Goal: Information Seeking & Learning: Check status

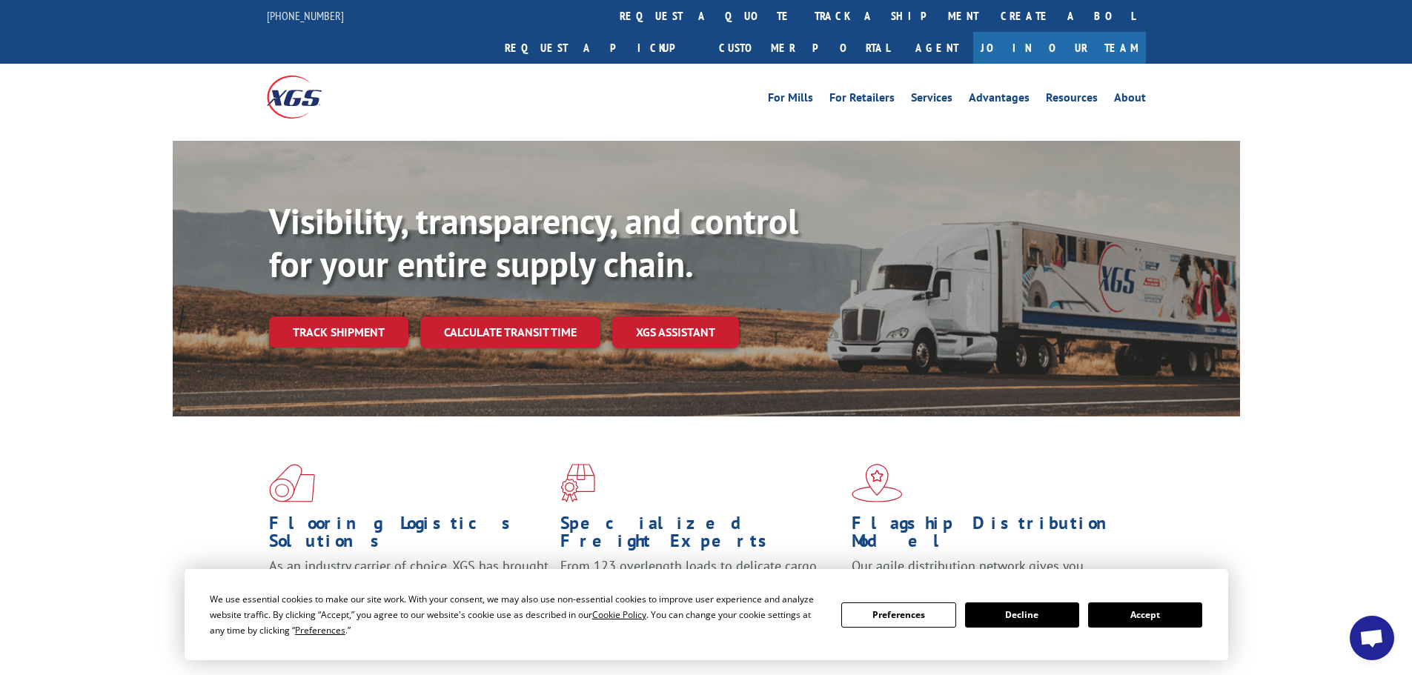
click at [1139, 612] on button "Accept" at bounding box center [1145, 615] width 114 height 25
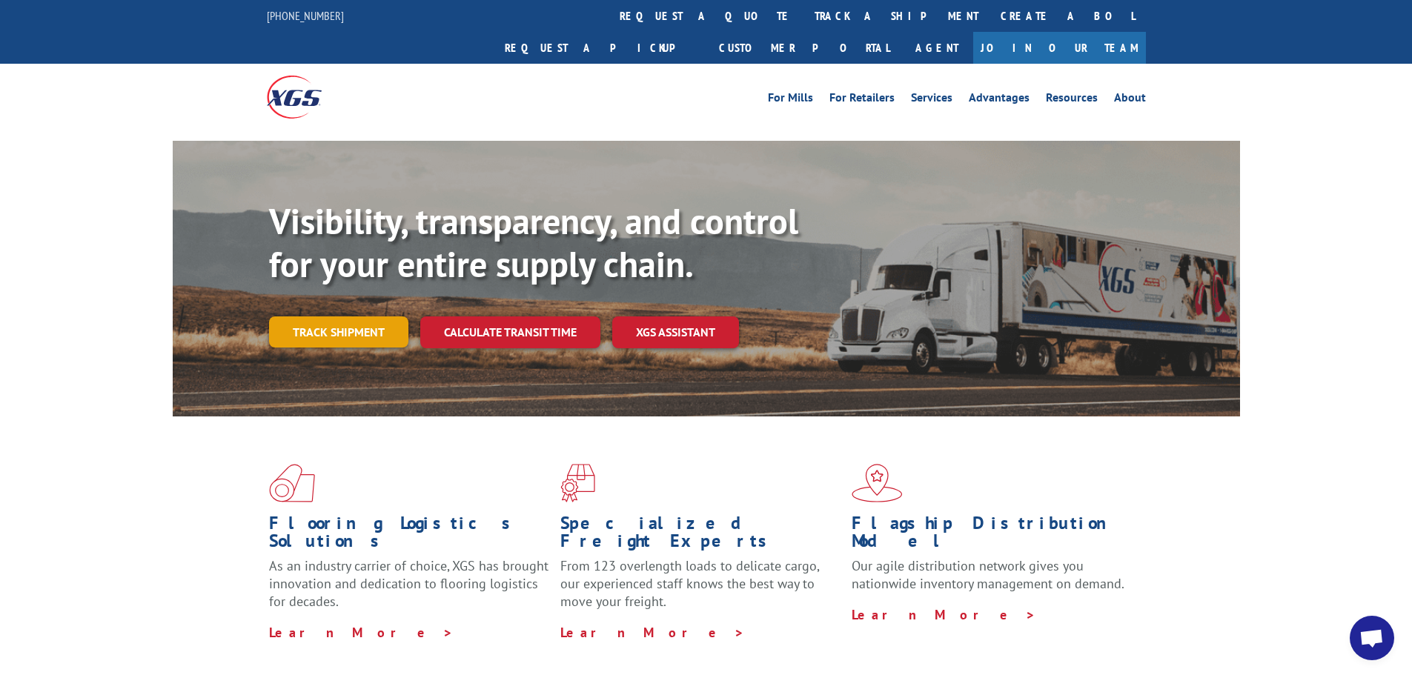
click at [349, 317] on link "Track shipment" at bounding box center [338, 332] width 139 height 31
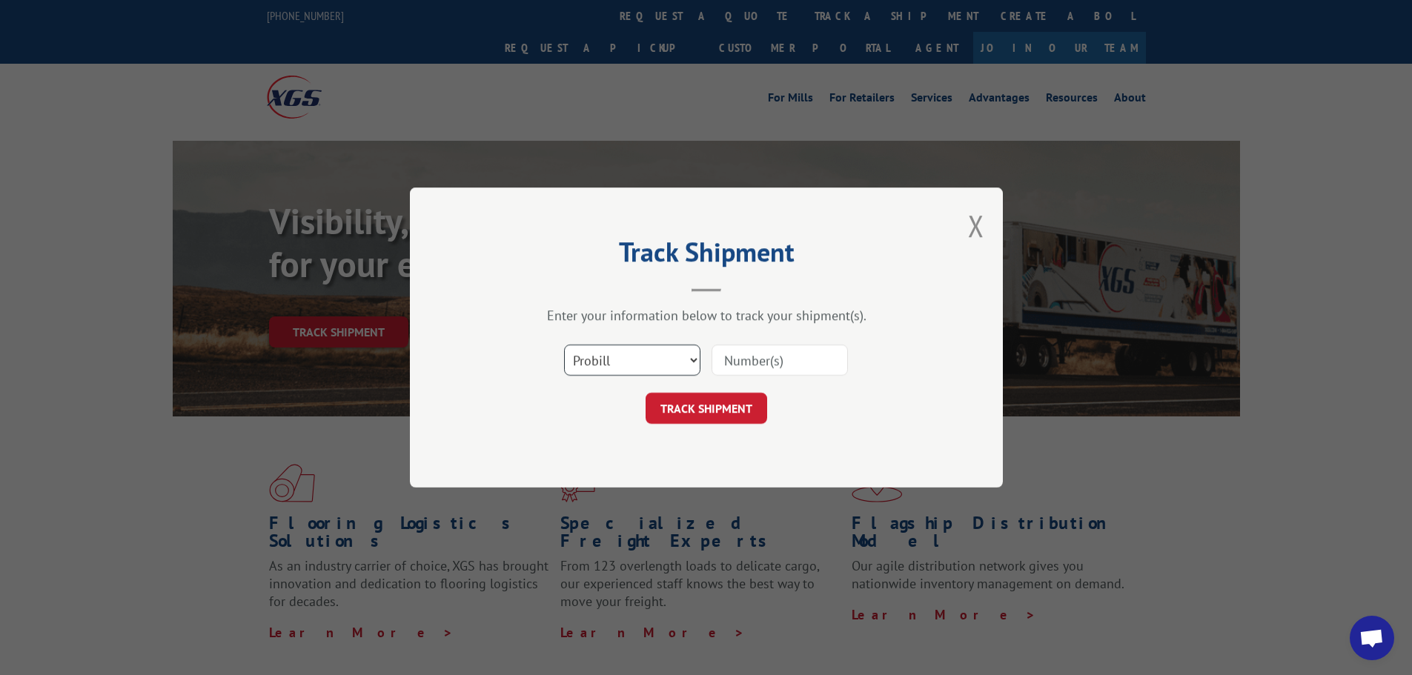
click at [592, 373] on select "Select category... Probill BOL PO" at bounding box center [632, 360] width 136 height 31
select select "po"
click at [564, 345] on select "Select category... Probill BOL PO" at bounding box center [632, 360] width 136 height 31
click at [739, 357] on input at bounding box center [780, 360] width 136 height 31
paste input "28606705"
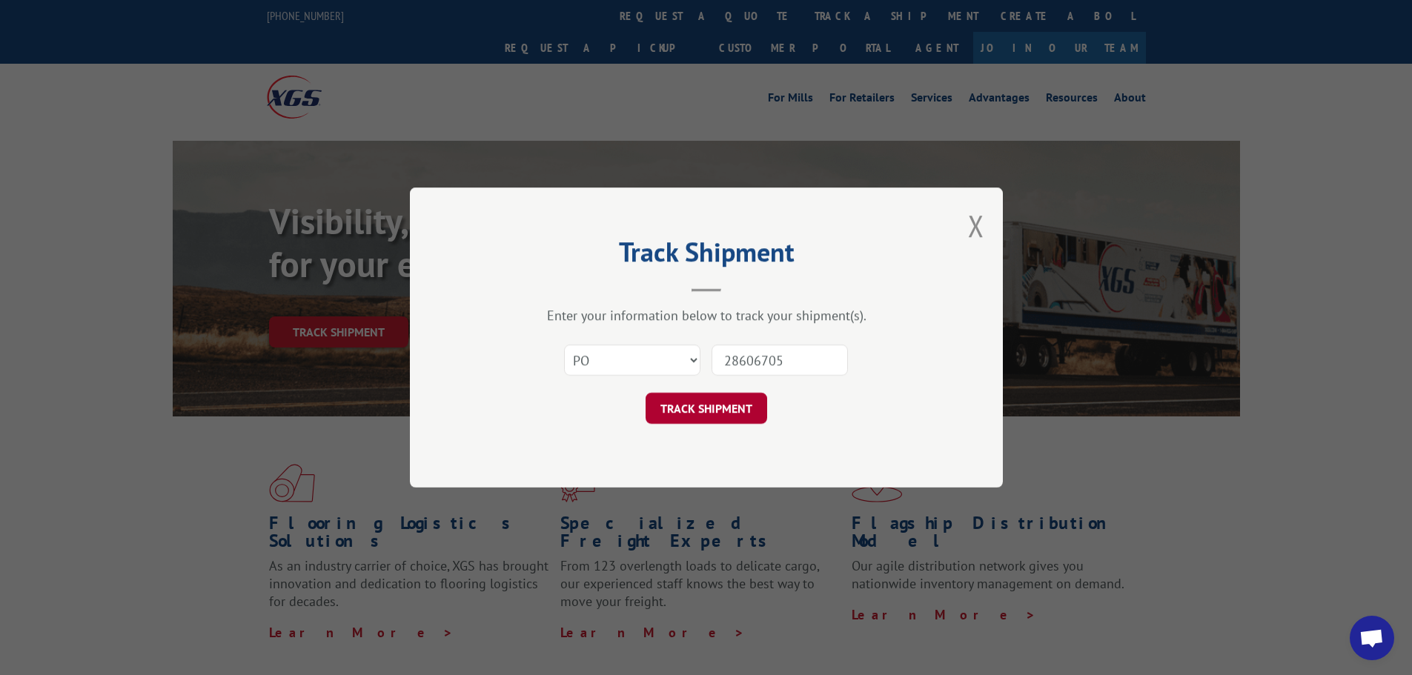
type input "28606705"
click at [736, 404] on button "TRACK SHIPMENT" at bounding box center [707, 408] width 122 height 31
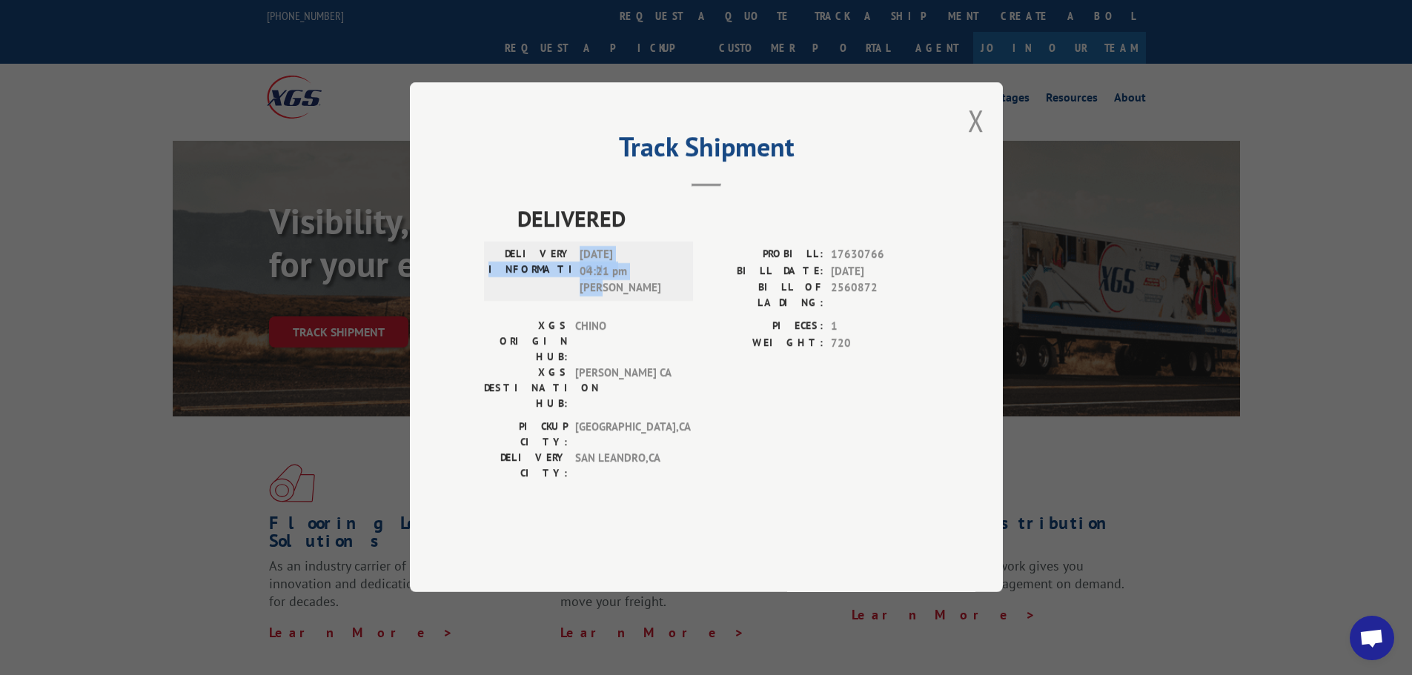
drag, startPoint x: 503, startPoint y: 309, endPoint x: 601, endPoint y: 332, distance: 100.5
click at [601, 297] on div "DELIVERY INFORMATION: [DATE] 04:21 pm [PERSON_NAME]" at bounding box center [589, 272] width 200 height 50
